Goal: Task Accomplishment & Management: Manage account settings

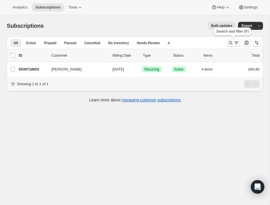
click at [231, 41] on icon "Search and filter results" at bounding box center [231, 43] width 6 height 6
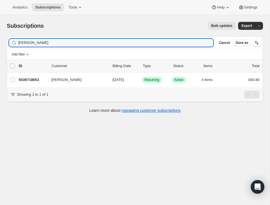
drag, startPoint x: 52, startPoint y: 42, endPoint x: 43, endPoint y: 48, distance: 10.8
click at [3, 41] on div "Filter subscribers [PERSON_NAME] Clear Cancel Save as Add filter 0 selected Upd…" at bounding box center [132, 75] width 261 height 87
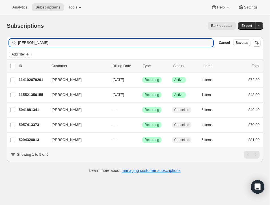
type input "[PERSON_NAME]"
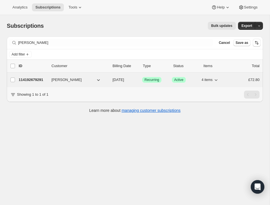
click at [38, 79] on p "114192679291" at bounding box center [33, 80] width 28 height 6
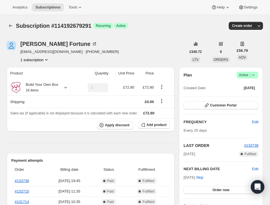
click at [243, 74] on span "Active |" at bounding box center [247, 75] width 17 height 6
click at [240, 95] on span "Cancel subscription" at bounding box center [246, 96] width 32 height 4
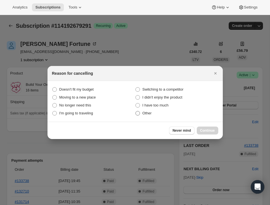
drag, startPoint x: 138, startPoint y: 114, endPoint x: 144, endPoint y: 115, distance: 6.6
click at [140, 115] on span ":rbv:" at bounding box center [137, 113] width 5 height 5
click at [136, 111] on input "Other" at bounding box center [136, 111] width 0 height 0
radio input "true"
click at [211, 129] on span "Continue" at bounding box center [208, 130] width 15 height 5
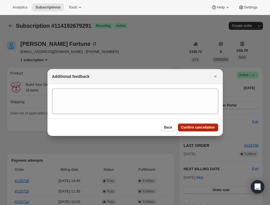
click at [202, 126] on span "Confirm cancellation" at bounding box center [199, 127] width 34 height 5
